Goal: Book appointment/travel/reservation

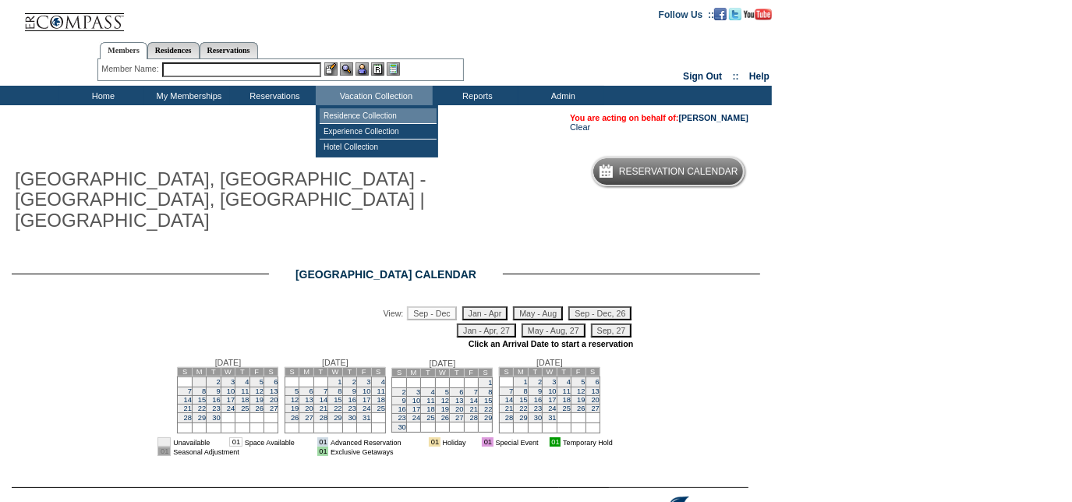
click at [361, 119] on td "Residence Collection" at bounding box center [378, 116] width 117 height 16
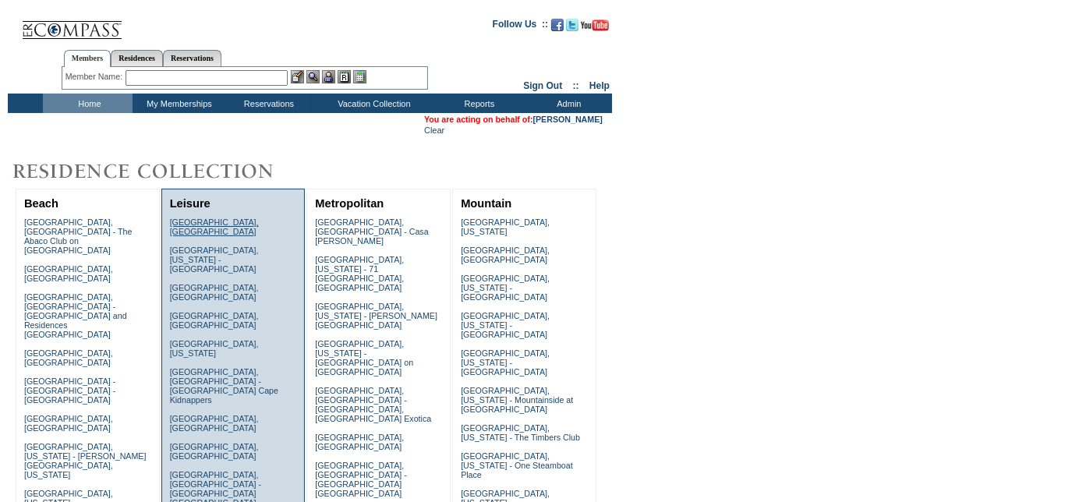
click at [203, 223] on link "Amalfi Coast, Italy" at bounding box center [214, 227] width 89 height 19
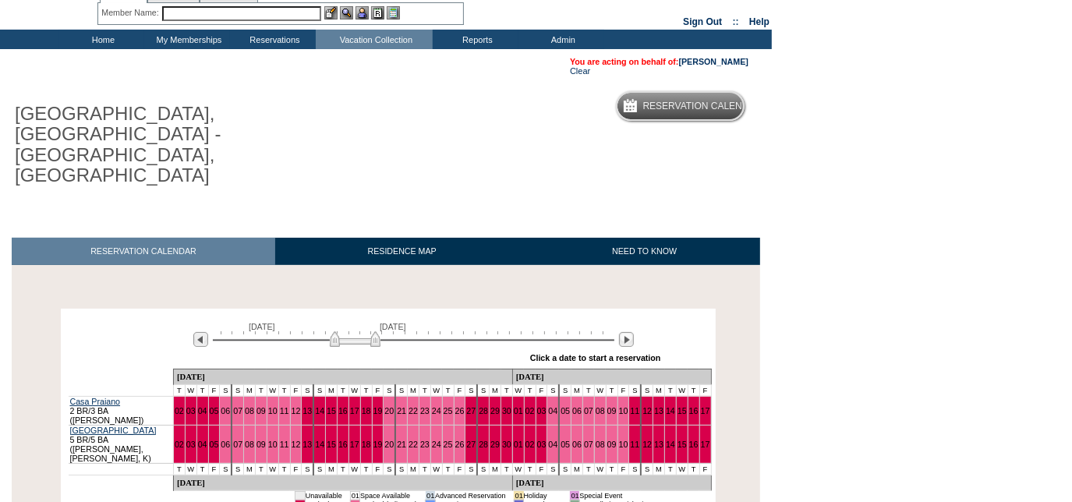
scroll to position [147, 0]
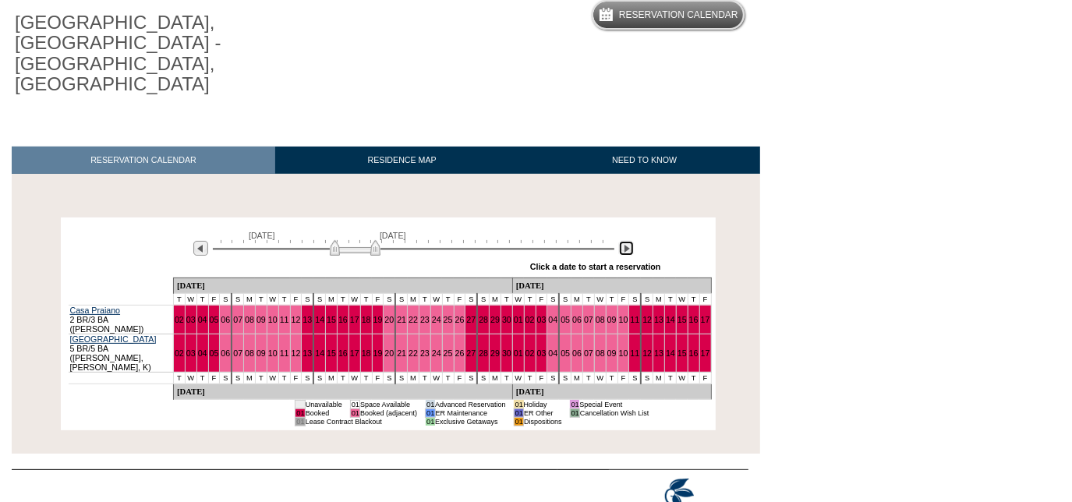
click at [626, 241] on img at bounding box center [626, 248] width 15 height 15
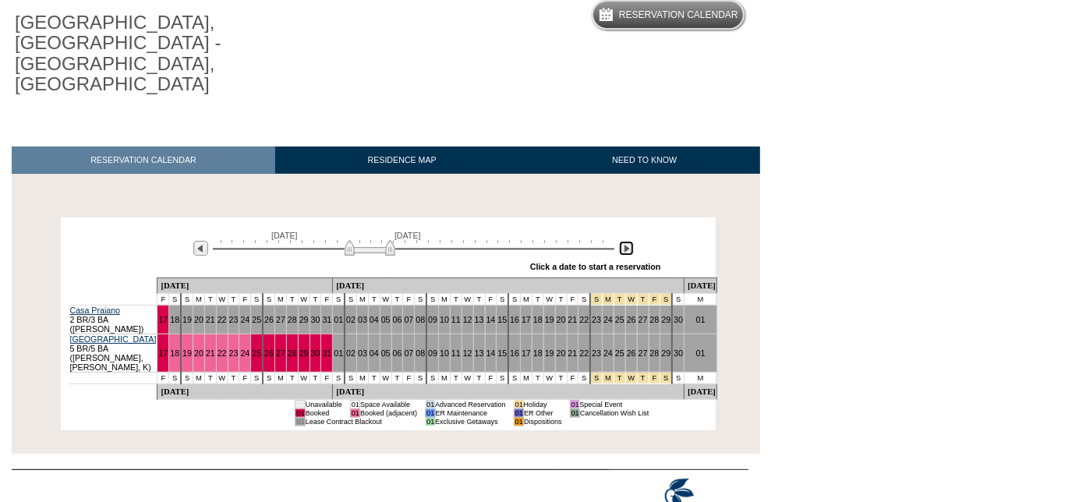
click at [626, 241] on img at bounding box center [626, 248] width 15 height 15
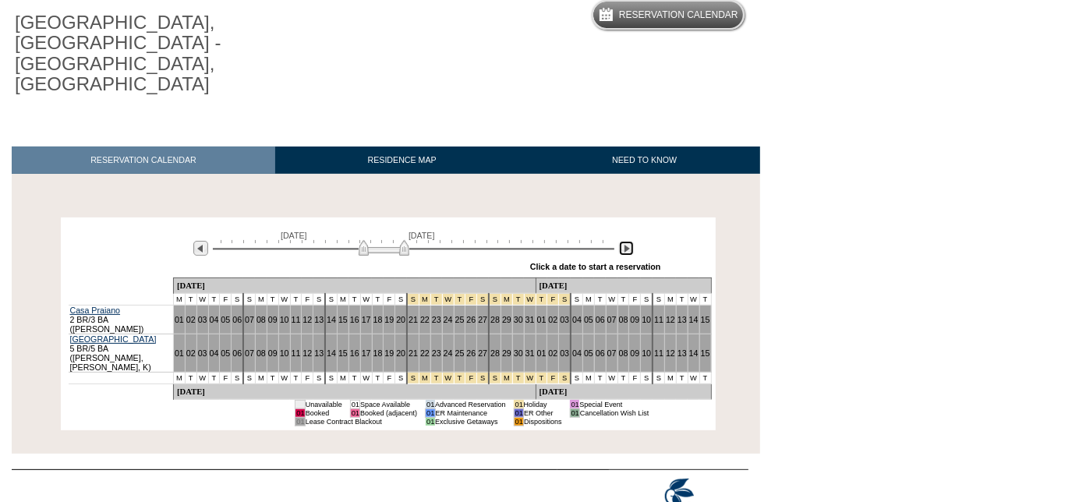
click at [626, 241] on img at bounding box center [626, 248] width 15 height 15
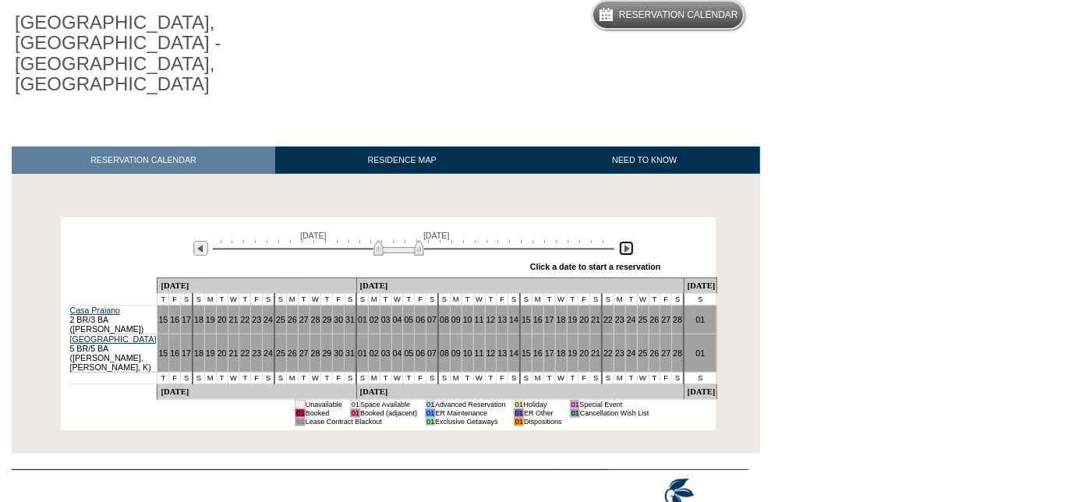
click at [626, 241] on img at bounding box center [626, 248] width 15 height 15
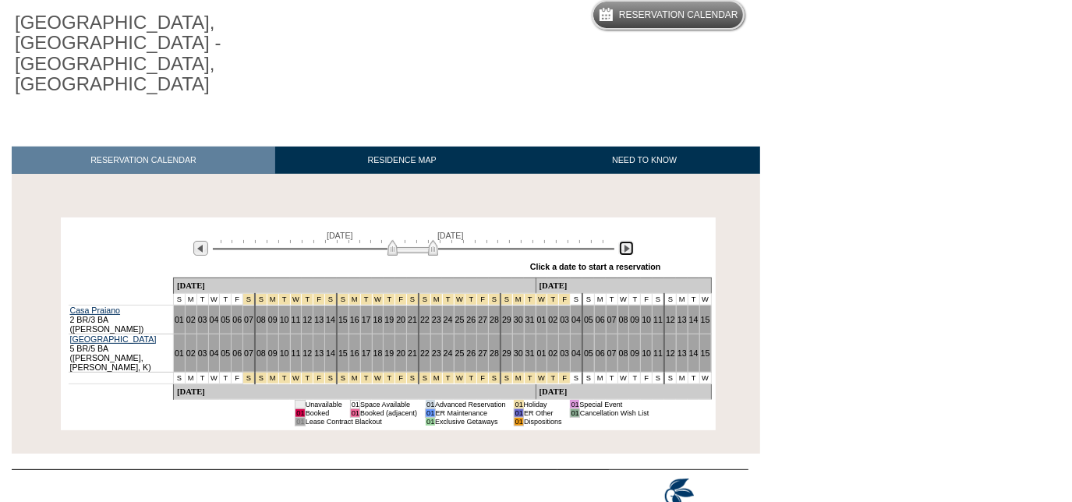
click at [626, 241] on img at bounding box center [626, 248] width 15 height 15
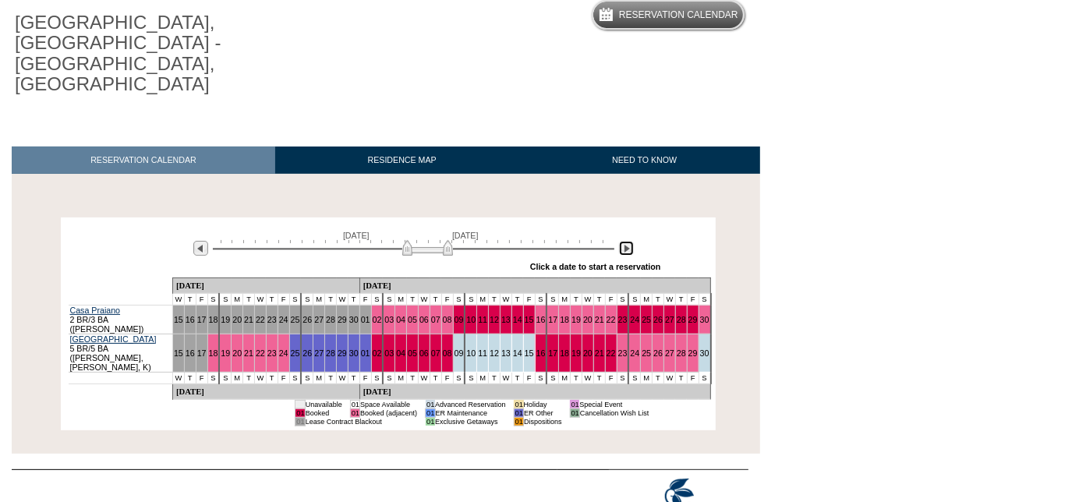
click at [626, 241] on img at bounding box center [626, 248] width 15 height 15
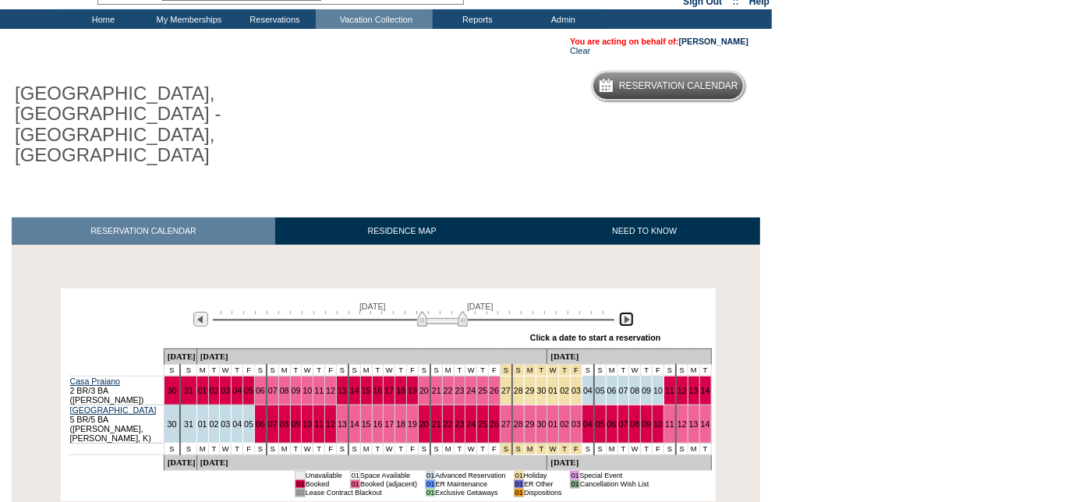
scroll to position [0, 0]
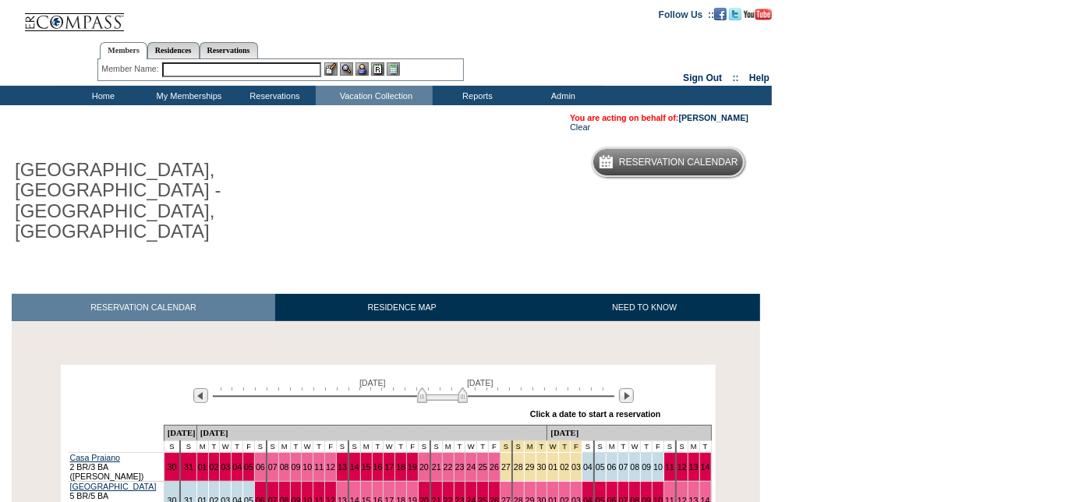
click at [106, 91] on td "Home" at bounding box center [101, 95] width 86 height 19
